Goal: Register for event/course

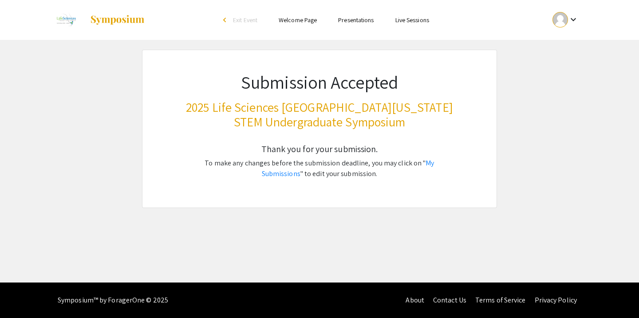
click at [307, 21] on link "Welcome Page" at bounding box center [298, 20] width 38 height 8
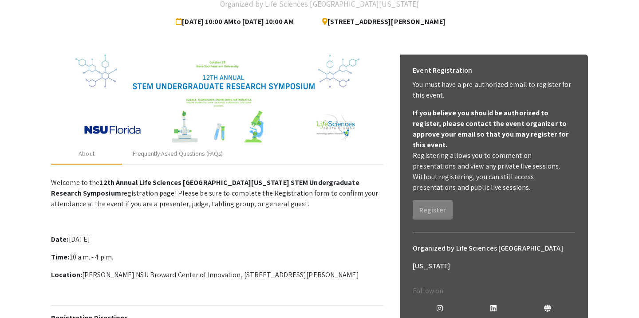
scroll to position [69, 0]
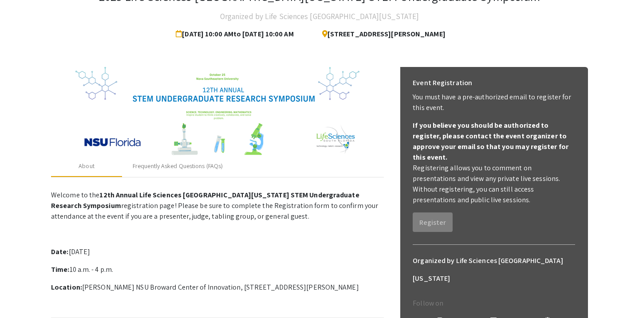
click at [430, 201] on div "Event Registration You must have a pre-authorized email to register for this ev…" at bounding box center [494, 153] width 177 height 172
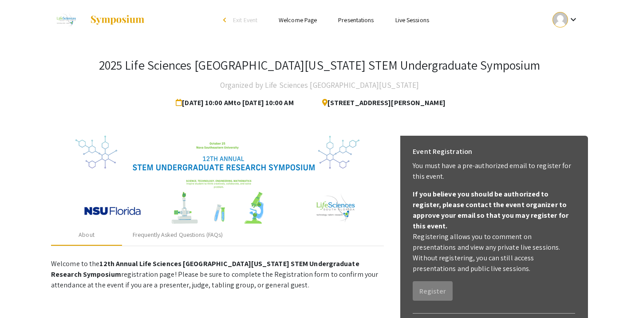
click at [567, 16] on div at bounding box center [560, 20] width 16 height 16
click at [568, 43] on button "My Account" at bounding box center [570, 43] width 55 height 21
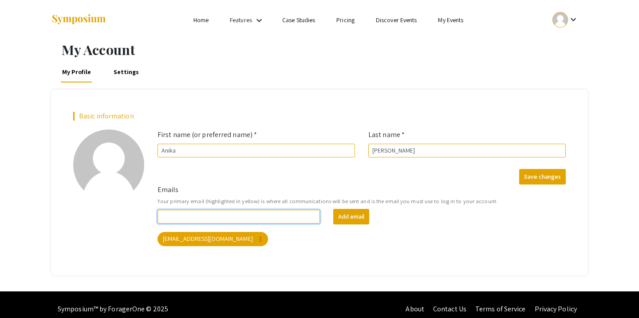
click at [231, 220] on input "Emails" at bounding box center [239, 217] width 162 height 14
click at [454, 278] on div "My Account My Profile Settings Basic information add_a_photo Click to update pr…" at bounding box center [319, 166] width 639 height 252
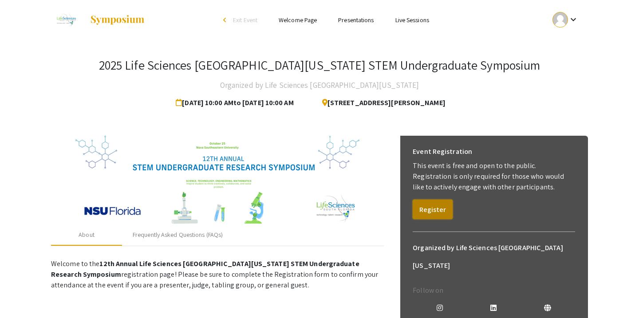
click at [434, 210] on button "Register" at bounding box center [433, 210] width 40 height 20
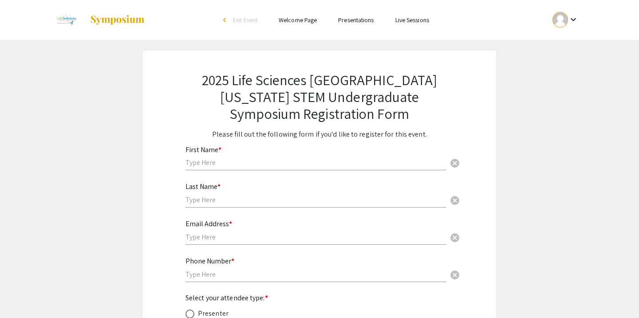
click at [252, 159] on input "text" at bounding box center [315, 162] width 260 height 9
type input "Anika"
type input "[PERSON_NAME]"
type input "6099203114"
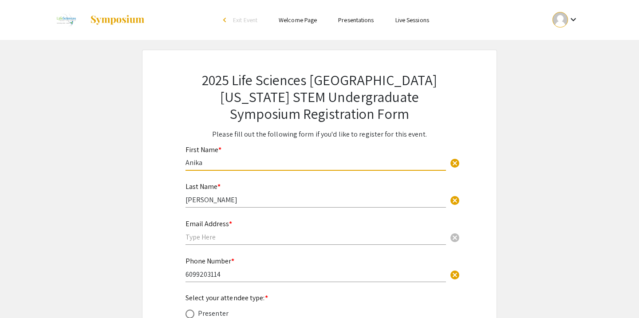
click at [223, 229] on mat-label "Email Address *" at bounding box center [208, 223] width 47 height 9
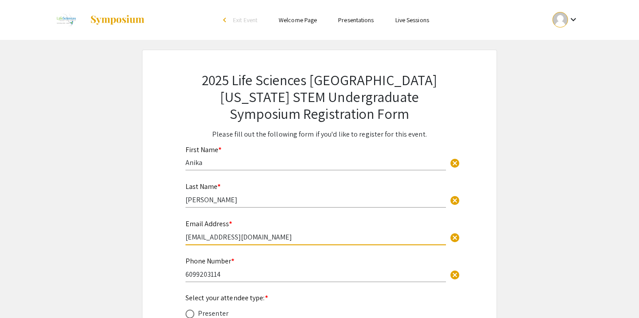
scroll to position [141, 0]
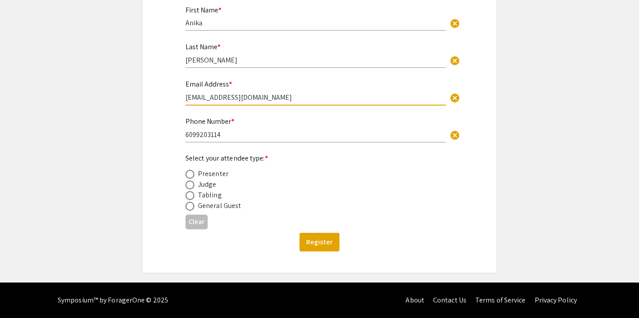
type input "[EMAIL_ADDRESS][DOMAIN_NAME]"
click at [206, 174] on div "Presenter" at bounding box center [213, 174] width 31 height 11
click at [192, 174] on span at bounding box center [189, 174] width 9 height 9
click at [192, 174] on input "radio" at bounding box center [189, 174] width 9 height 9
radio input "true"
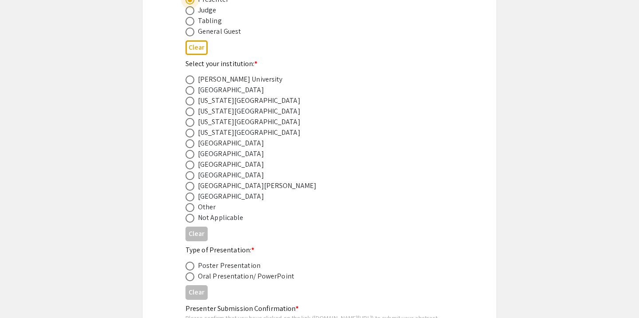
scroll to position [315, 0]
click at [192, 167] on span at bounding box center [189, 164] width 9 height 9
click at [192, 167] on input "radio" at bounding box center [189, 164] width 9 height 9
radio input "true"
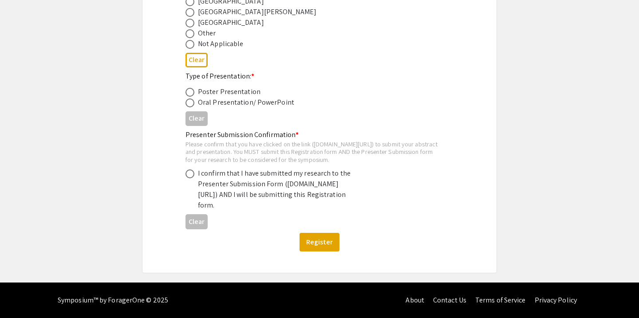
scroll to position [500, 0]
click at [188, 99] on span at bounding box center [189, 103] width 9 height 9
click at [188, 99] on input "radio" at bounding box center [189, 103] width 9 height 9
radio input "true"
click at [190, 172] on span at bounding box center [189, 174] width 9 height 9
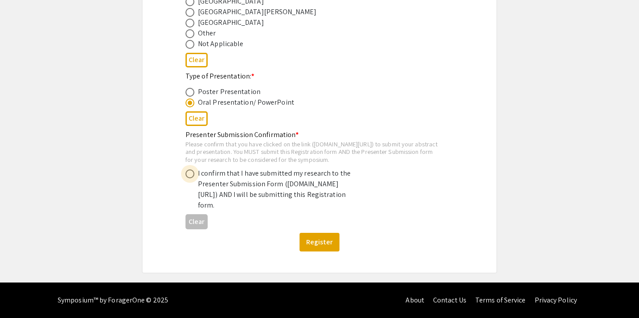
click at [190, 172] on input "radio" at bounding box center [189, 174] width 9 height 9
radio input "true"
click at [309, 247] on button "Register" at bounding box center [320, 242] width 40 height 19
